Goal: Find contact information: Find contact information

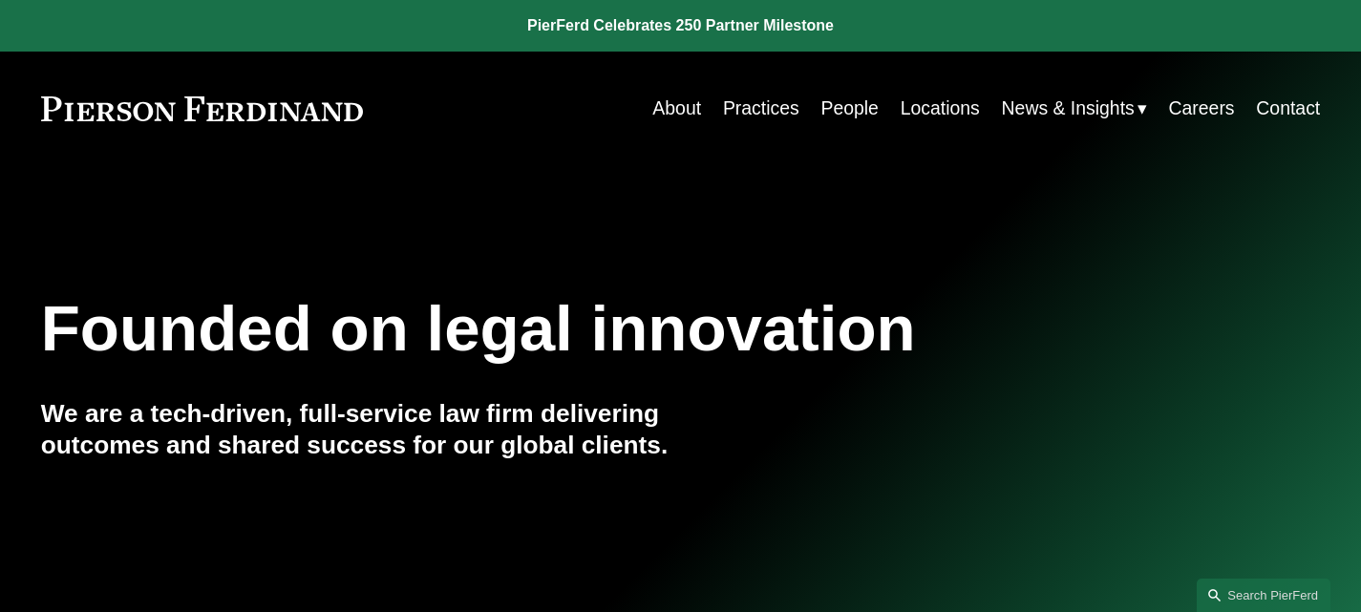
click at [831, 122] on link "People" at bounding box center [849, 108] width 57 height 37
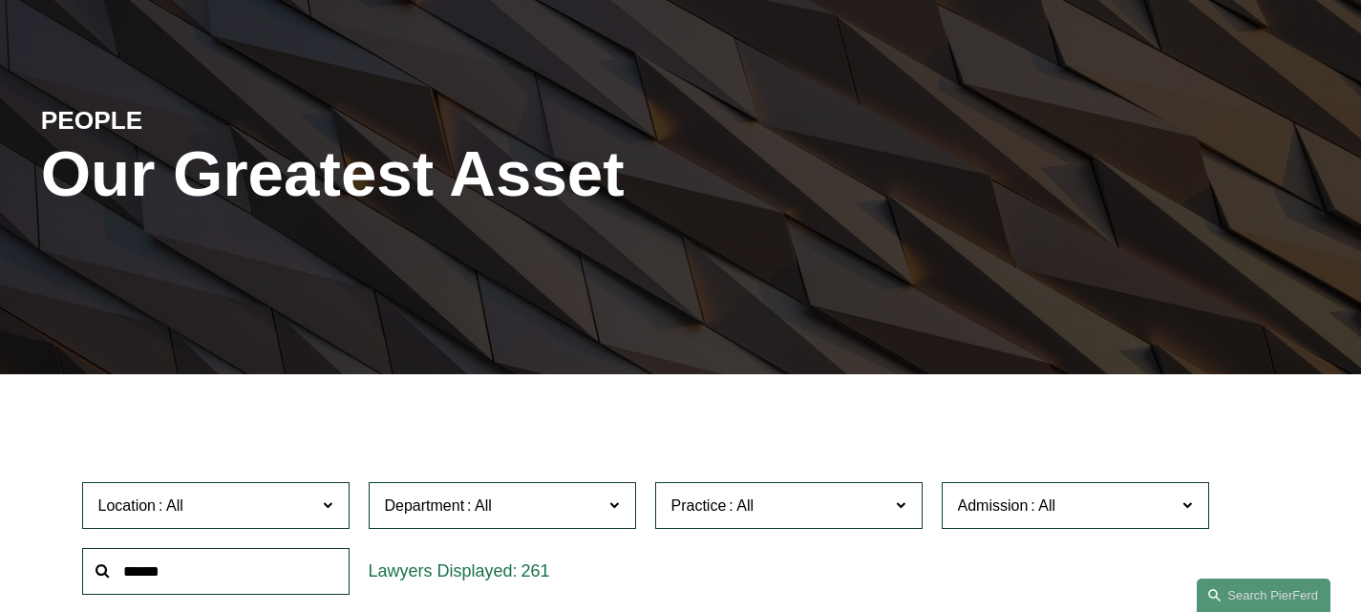
scroll to position [191, 0]
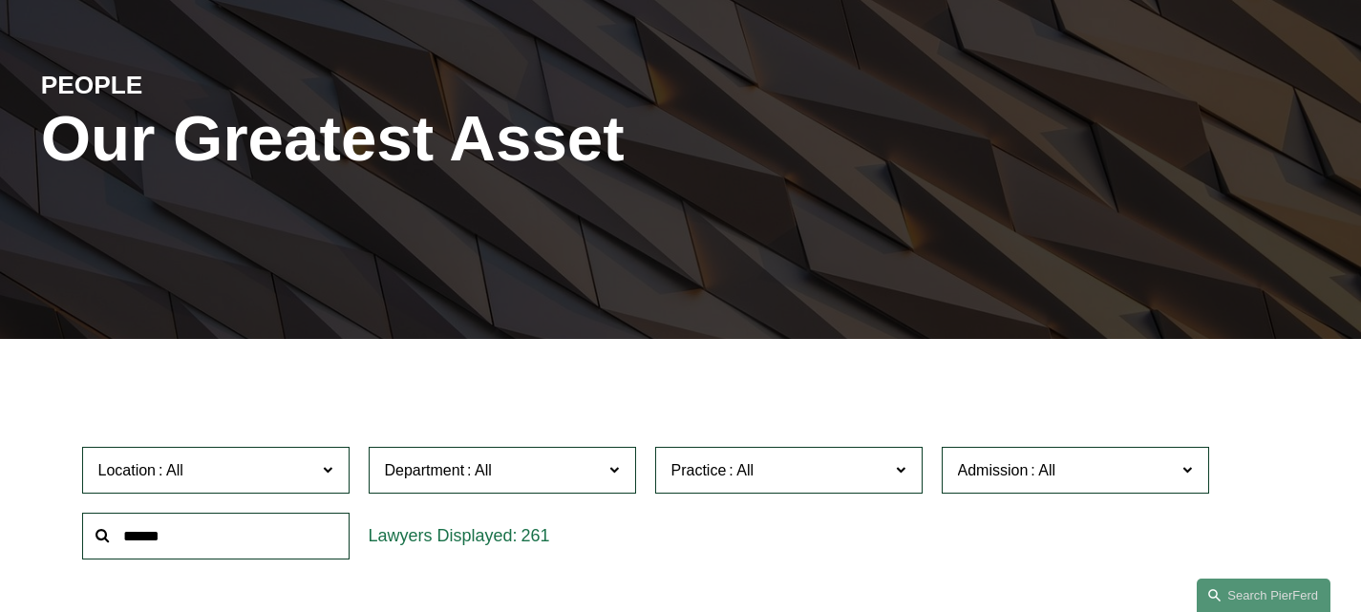
click at [173, 537] on input "text" at bounding box center [215, 536] width 267 height 47
type input "********"
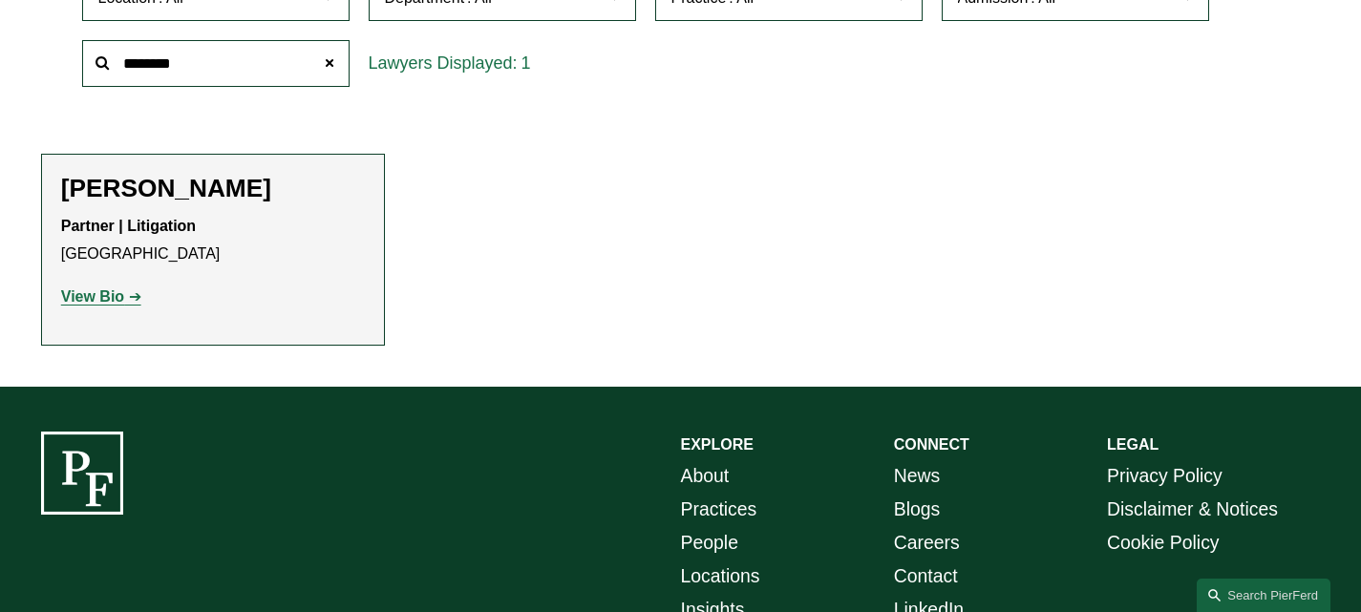
scroll to position [764, 0]
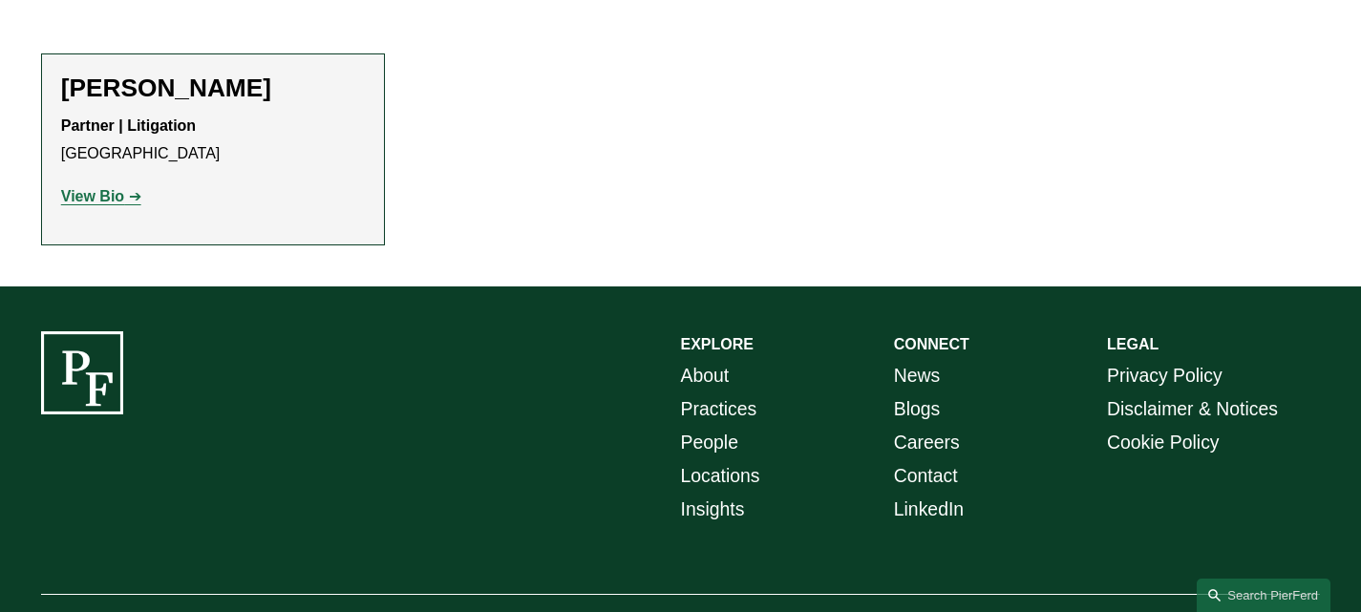
click at [184, 70] on li "David Restaino Partner | Litigation Princeton View Bio Location: Princeton; Dep…" at bounding box center [213, 149] width 344 height 193
click at [109, 176] on div "Partner | Litigation Princeton View Bio Location: Princeton; Department: Litiga…" at bounding box center [213, 161] width 304 height 97
click at [103, 195] on strong "View Bio" at bounding box center [92, 196] width 63 height 16
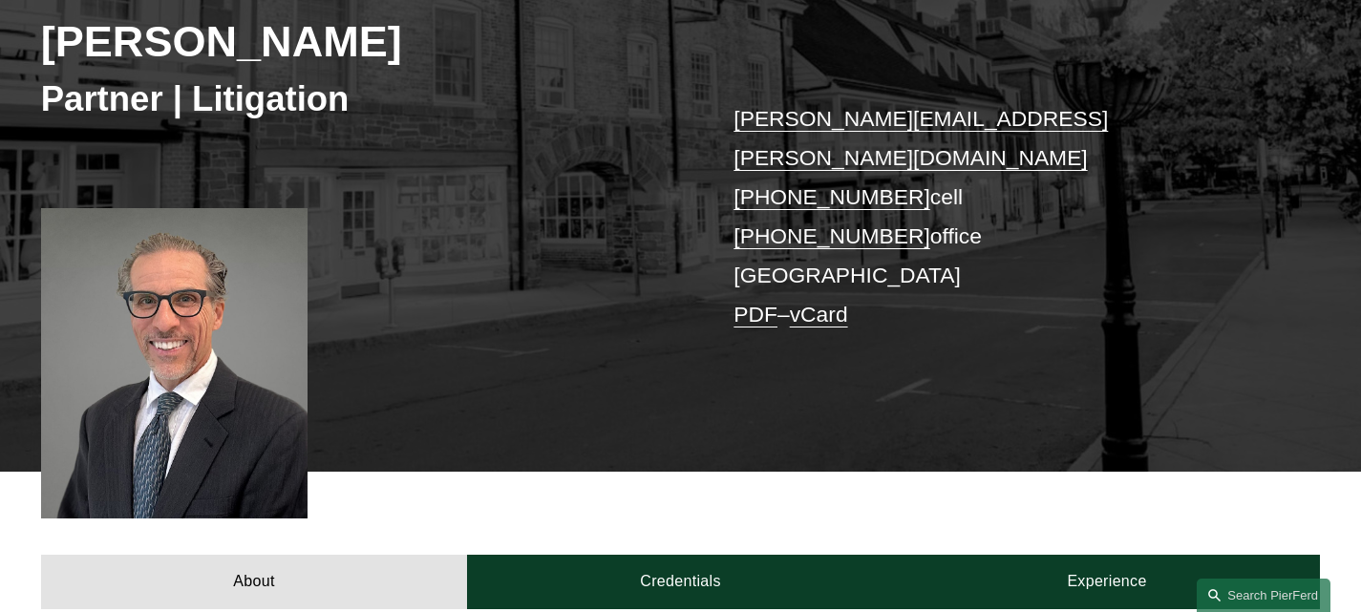
scroll to position [382, 0]
